Goal: Information Seeking & Learning: Compare options

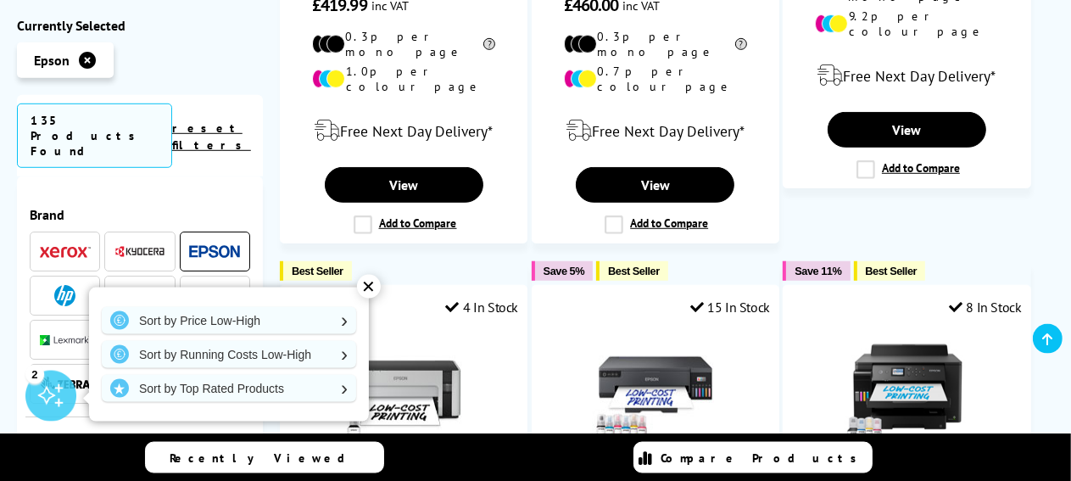
scroll to position [1074, 0]
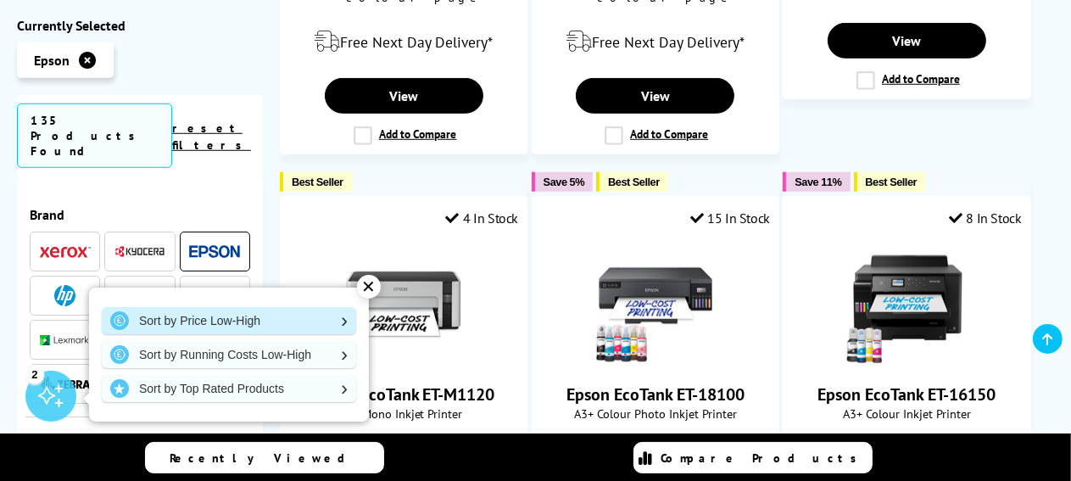
click at [236, 319] on link "Sort by Price Low-High" at bounding box center [229, 320] width 254 height 27
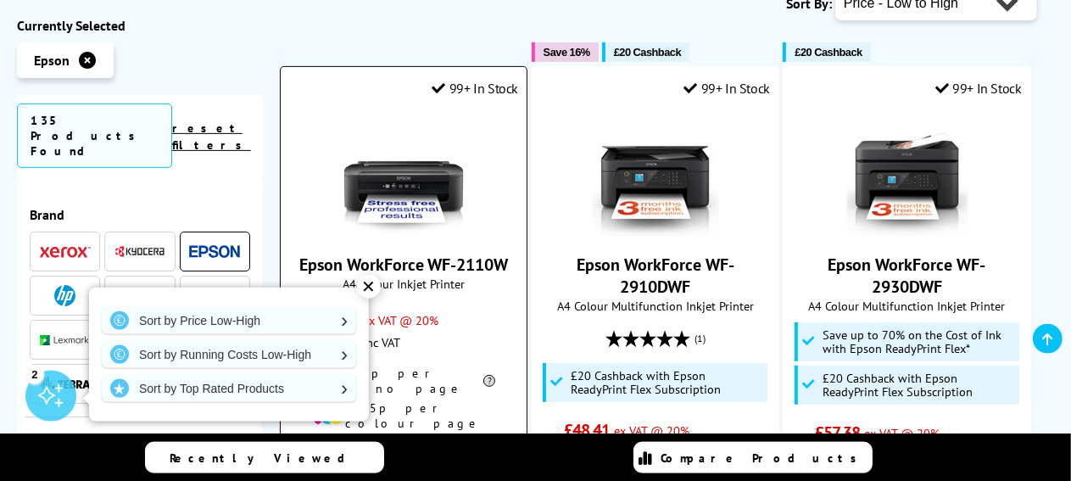
scroll to position [448, 0]
